Goal: Information Seeking & Learning: Learn about a topic

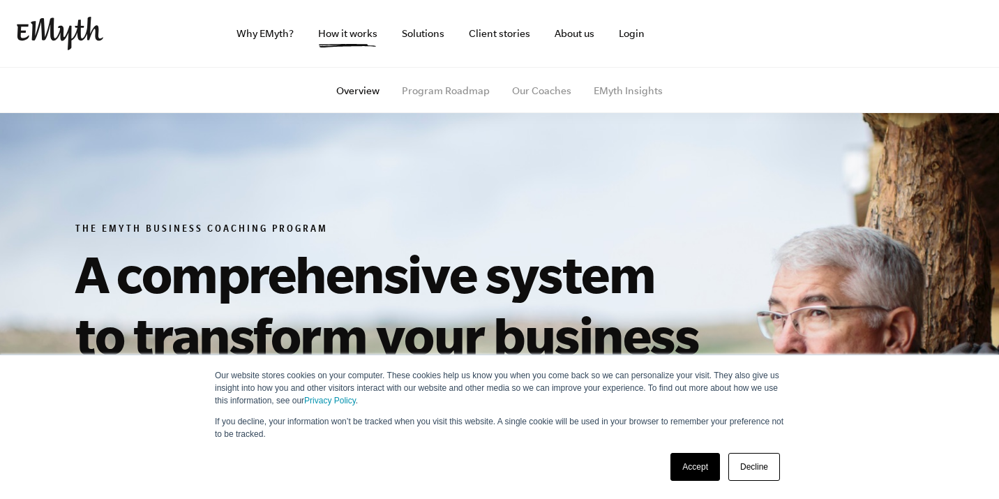
click at [697, 469] on link "Accept" at bounding box center [695, 467] width 50 height 28
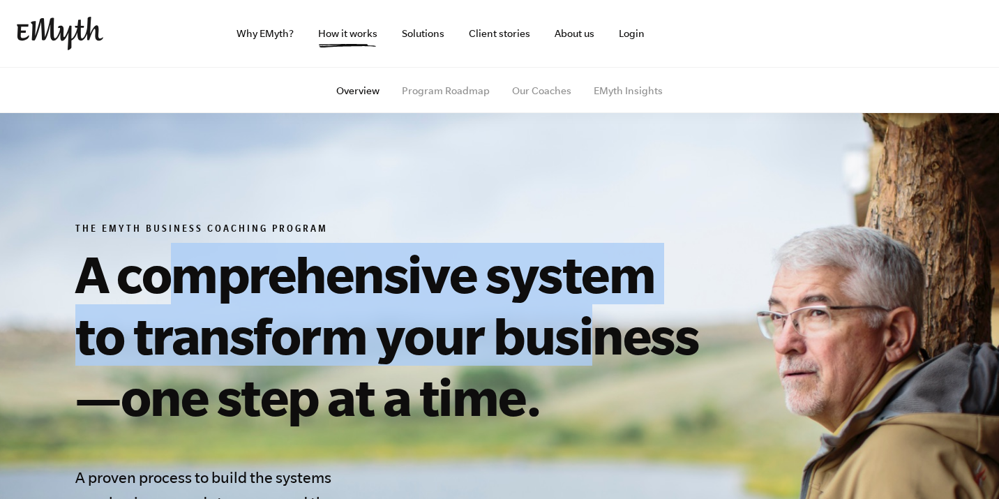
drag, startPoint x: 174, startPoint y: 293, endPoint x: 594, endPoint y: 363, distance: 425.6
click at [594, 363] on h1 "A comprehensive system to transform your business—one step at a time." at bounding box center [393, 335] width 636 height 184
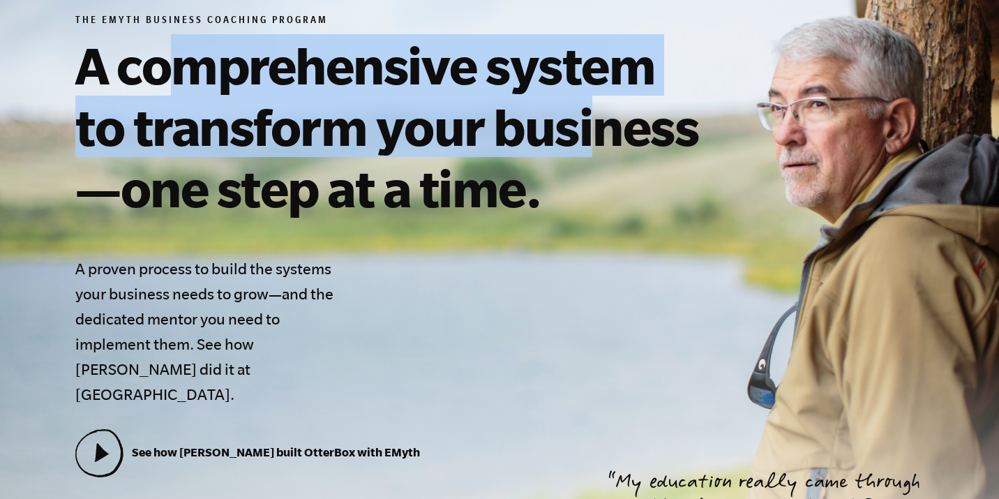
scroll to position [209, 0]
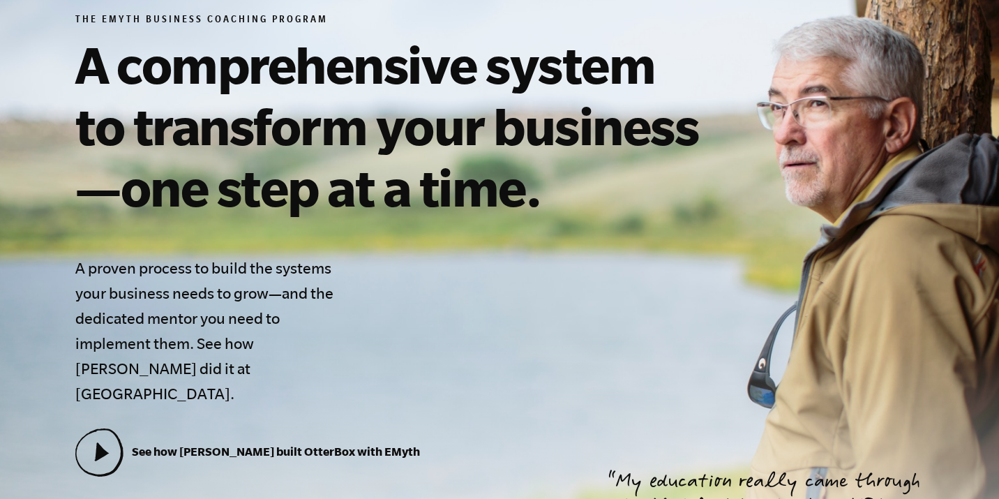
click at [568, 264] on div "The EMyth Business Coaching Program A comprehensive system to transform your bu…" at bounding box center [393, 272] width 636 height 516
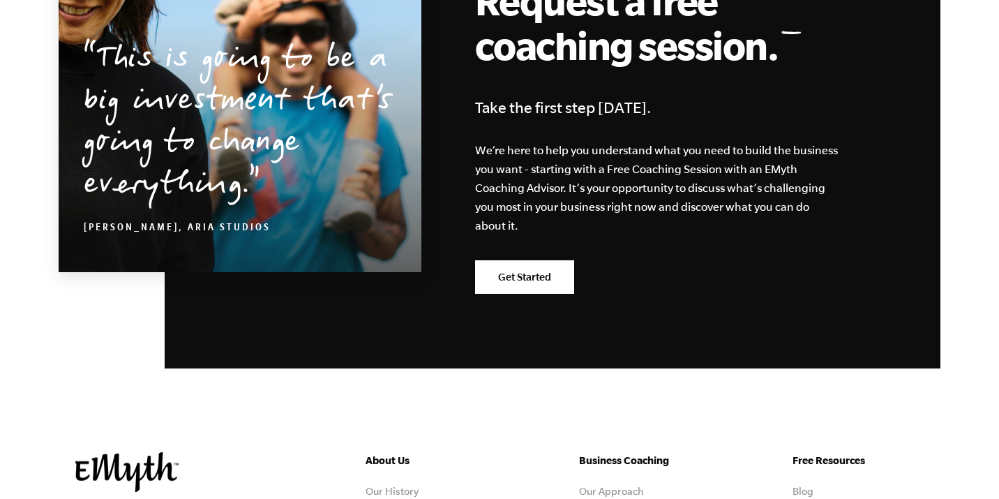
scroll to position [7016, 0]
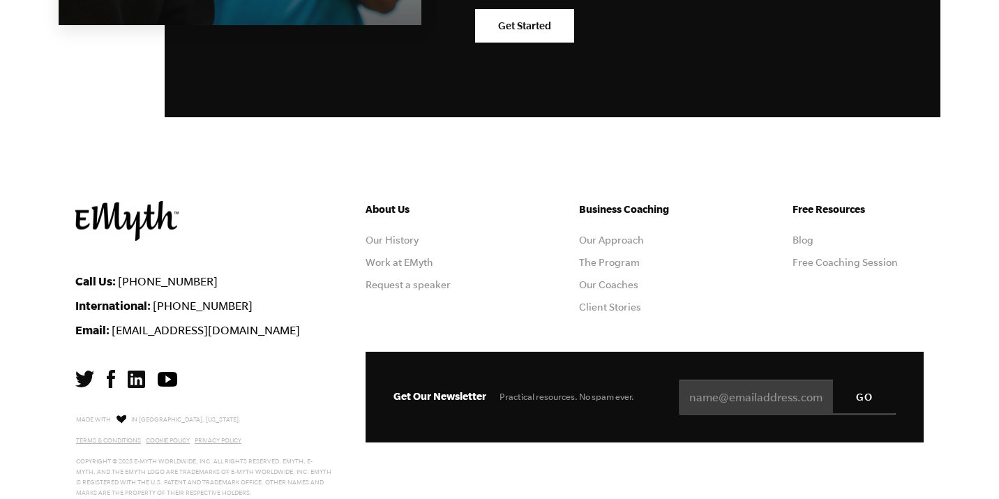
click at [755, 264] on div "About Us Our History Work at EMyth Request a speaker Business Coaching Our Appr…" at bounding box center [644, 276] width 558 height 151
click at [603, 279] on link "Our Coaches" at bounding box center [608, 284] width 59 height 11
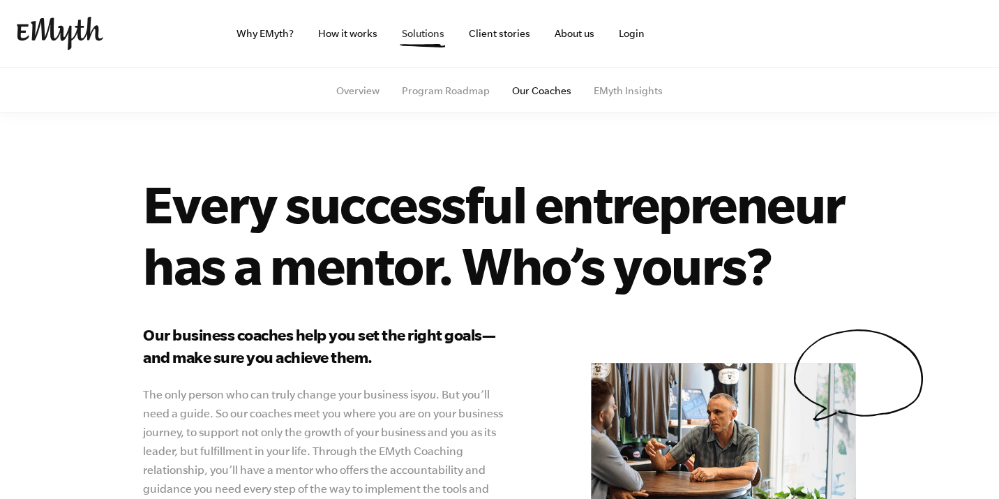
click at [433, 36] on link "Solutions" at bounding box center [423, 33] width 65 height 67
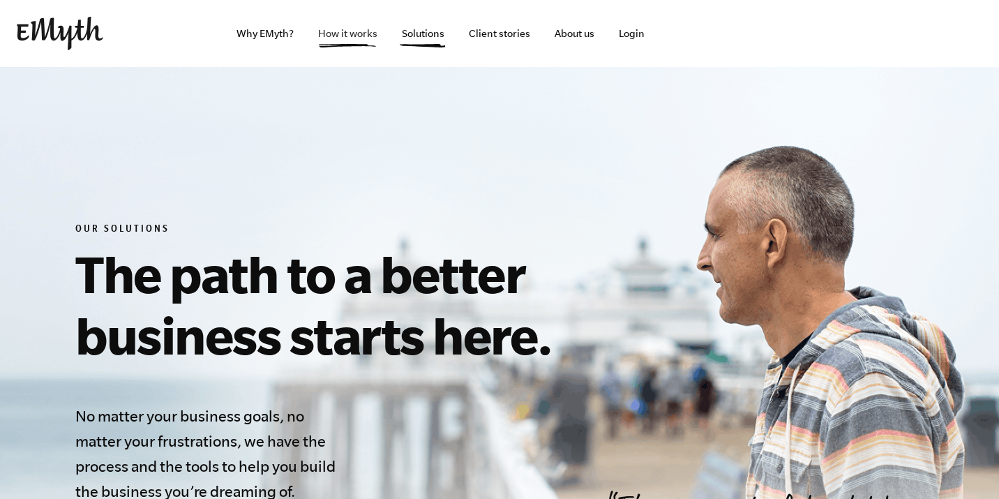
click at [352, 35] on link "How it works" at bounding box center [348, 33] width 82 height 67
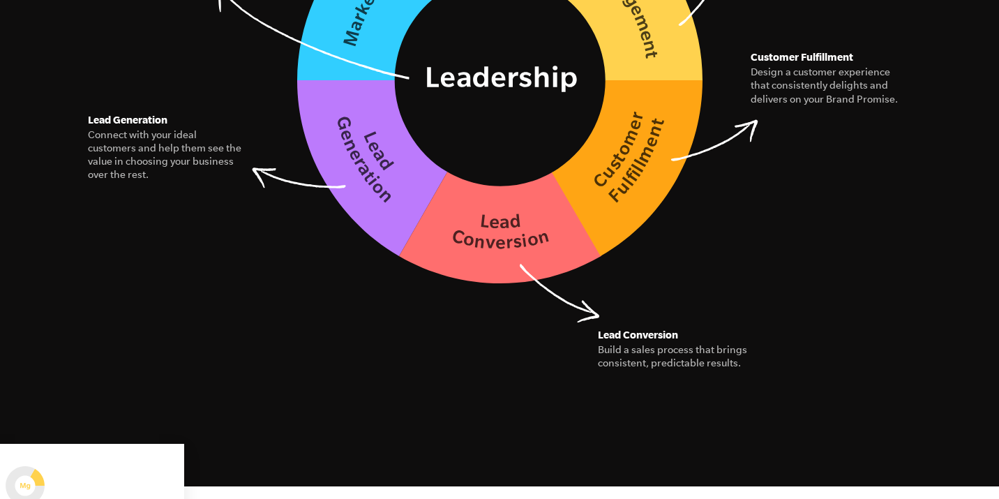
scroll to position [2441, 0]
